Goal: Obtain resource: Download file/media

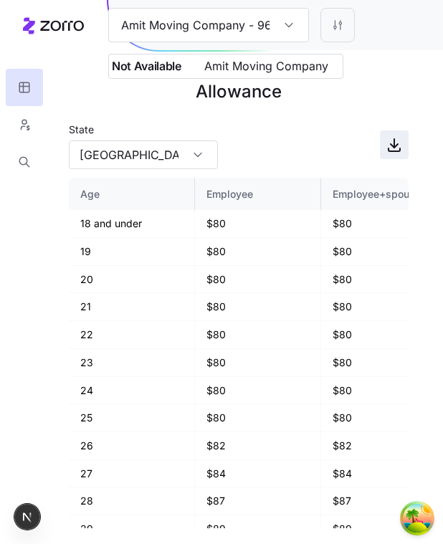
click at [399, 143] on icon "button" at bounding box center [394, 144] width 17 height 17
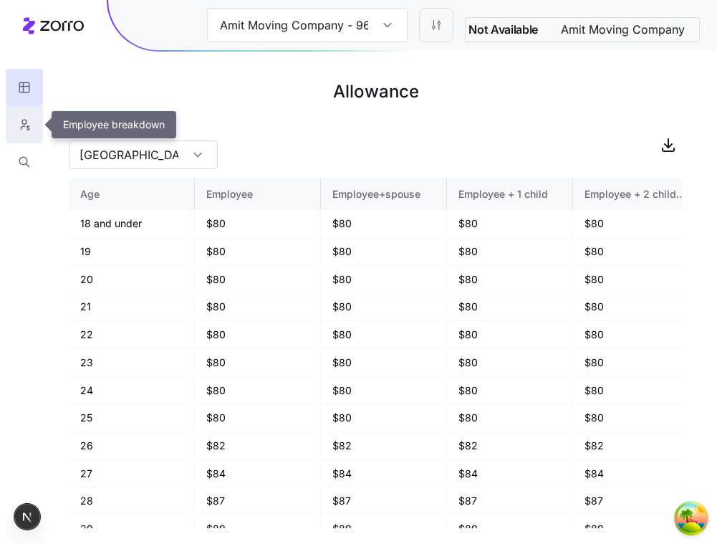
click at [16, 126] on button "button" at bounding box center [24, 124] width 37 height 37
click at [32, 130] on button "button" at bounding box center [24, 124] width 37 height 37
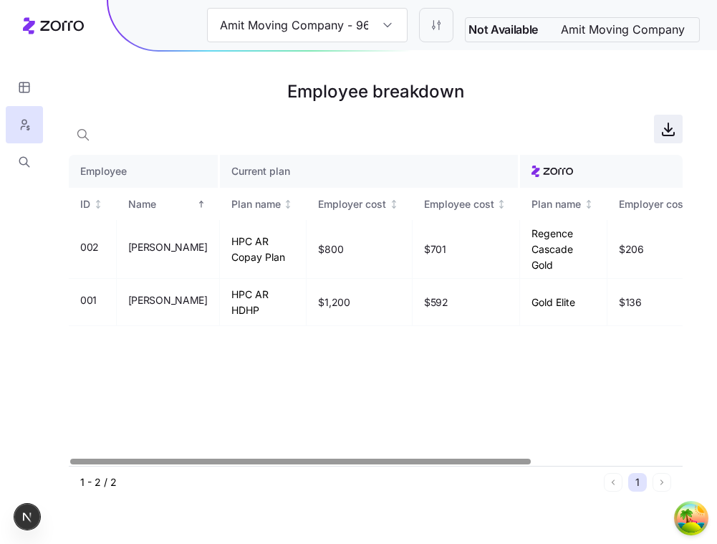
click at [442, 133] on icon "button" at bounding box center [668, 128] width 17 height 17
